Goal: Check status

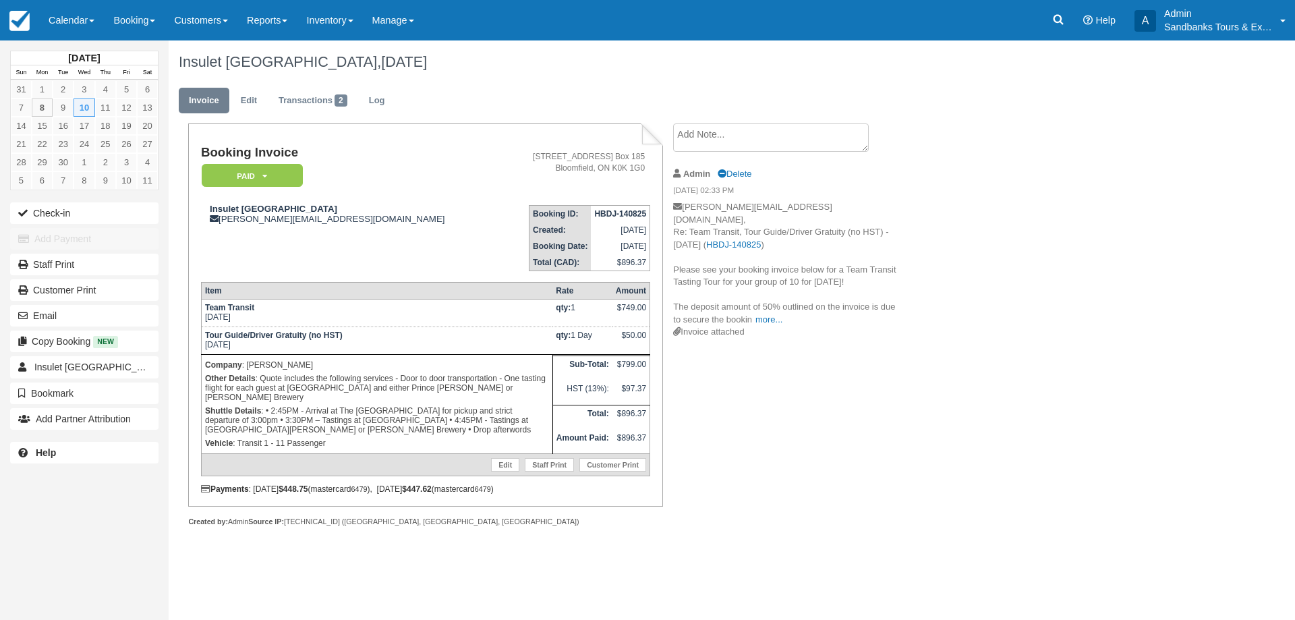
click at [668, 126] on div "Create Show on invoice Admin Delete 08/14/25 02:33 PM bross@insulet.ca, Re: Tea…" at bounding box center [786, 235] width 247 height 225
click at [669, 146] on div "Create Show on invoice Admin Delete 08/14/25 02:33 PM bross@insulet.ca, Re: Tea…" at bounding box center [786, 235] width 247 height 225
click at [670, 275] on div "Create Show on invoice Admin Delete 08/14/25 02:33 PM bross@insulet.ca, Re: Tea…" at bounding box center [786, 235] width 247 height 225
click at [646, 82] on div "Insulet Canada, September 10 2025" at bounding box center [654, 61] width 971 height 43
click at [661, 82] on div "Insulet Canada, September 10 2025" at bounding box center [654, 61] width 971 height 43
